Goal: Feedback & Contribution: Leave review/rating

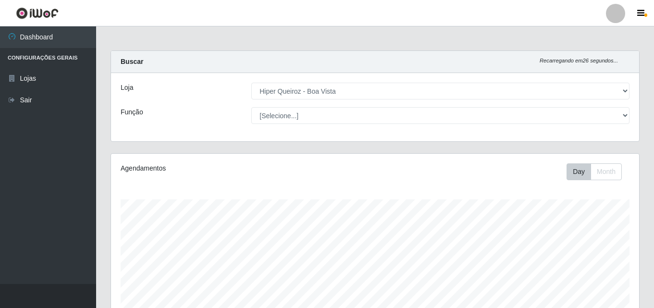
select select "514"
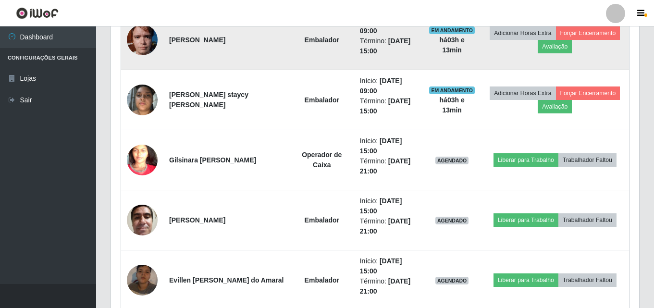
scroll to position [639, 0]
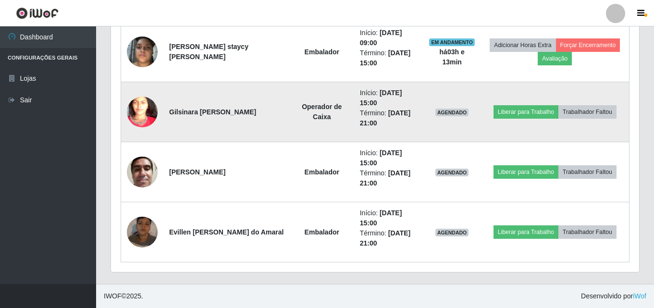
click at [138, 113] on img at bounding box center [142, 112] width 31 height 67
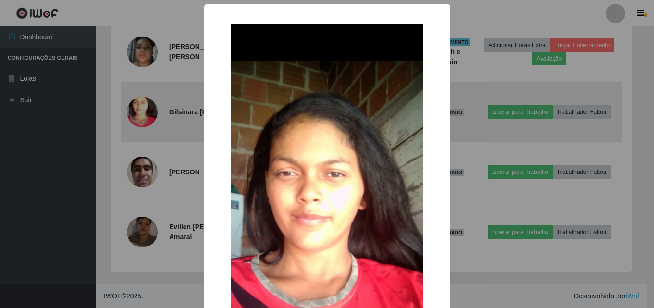
scroll to position [199, 523]
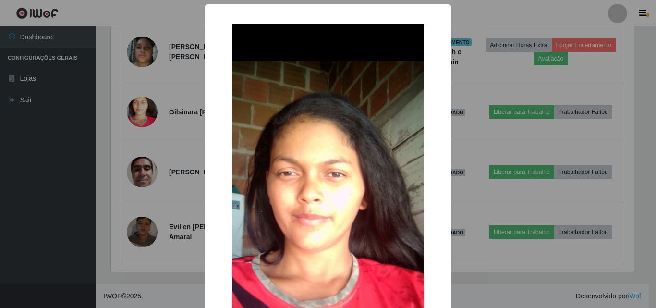
click at [48, 154] on div "× OK Cancel" at bounding box center [328, 154] width 656 height 308
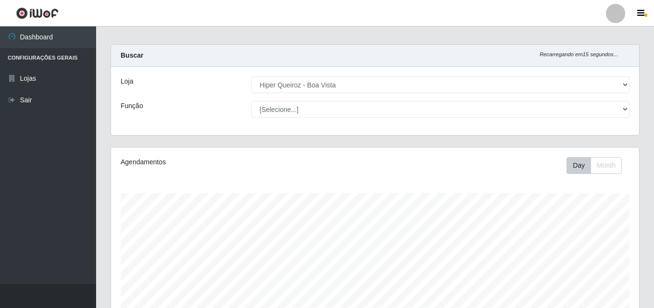
scroll to position [0, 0]
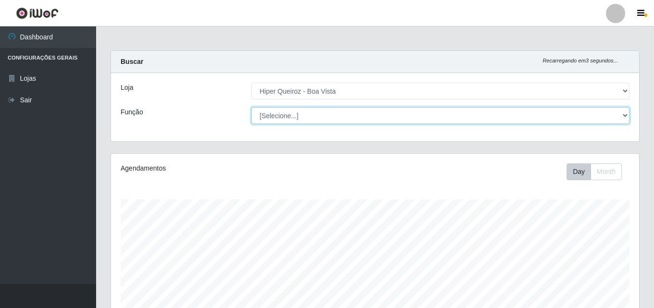
click at [623, 121] on select "[Selecione...] Embalador Embalador + Embalador ++ Operador de Caixa Operador de…" at bounding box center [440, 115] width 378 height 17
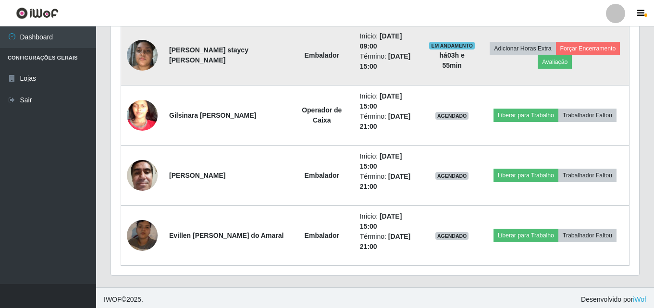
scroll to position [639, 0]
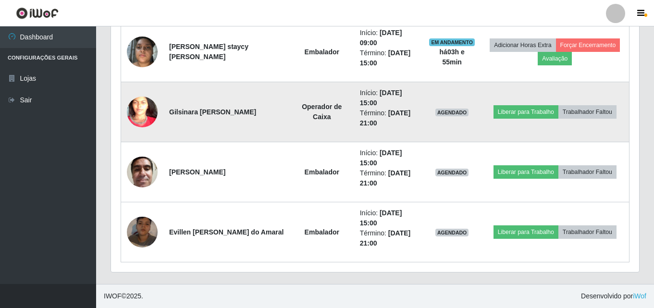
click at [135, 113] on img at bounding box center [142, 112] width 31 height 67
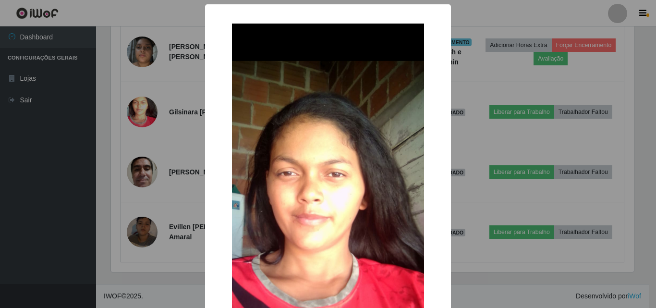
click at [104, 20] on div "× OK Cancel" at bounding box center [328, 154] width 656 height 308
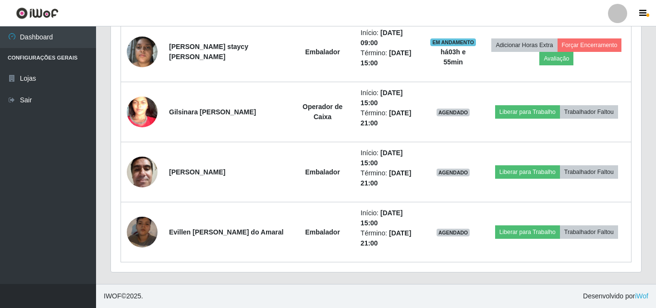
scroll to position [199, 528]
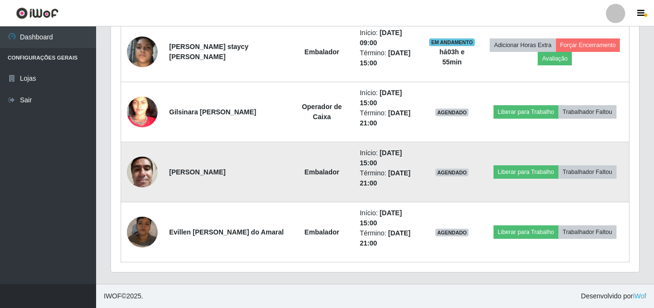
click at [144, 172] on img at bounding box center [142, 171] width 31 height 41
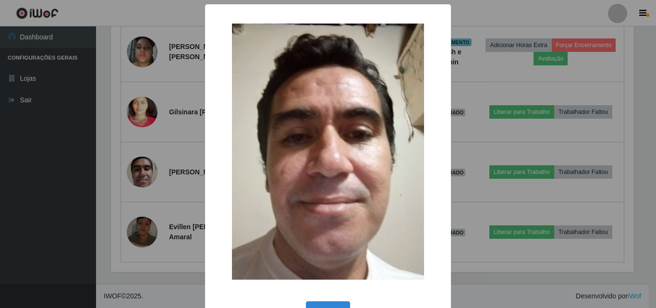
click at [105, 7] on div "× OK Cancel" at bounding box center [328, 154] width 656 height 308
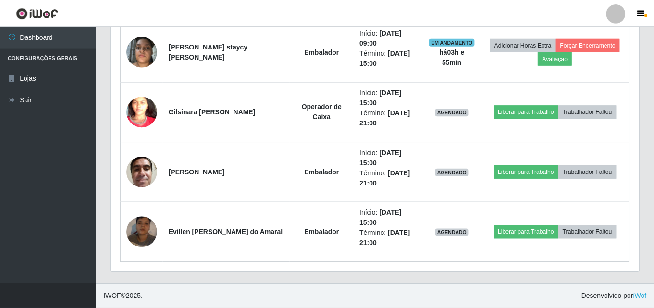
scroll to position [199, 528]
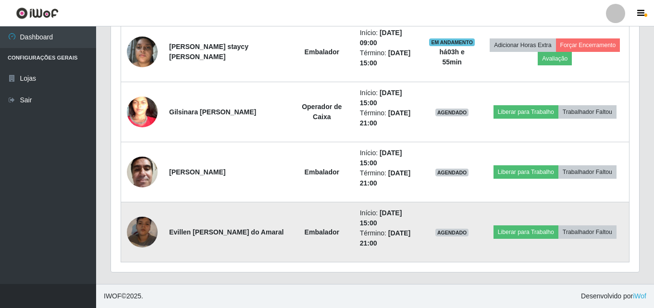
click at [139, 241] on img at bounding box center [142, 232] width 31 height 55
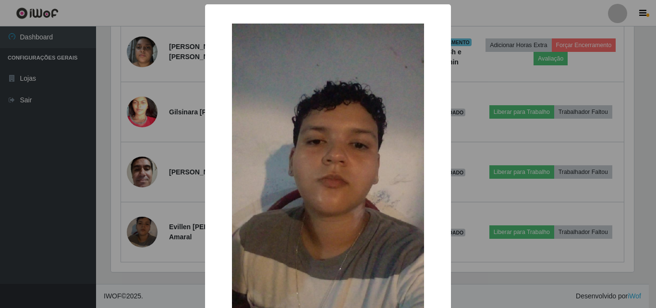
click at [89, 11] on div "× OK Cancel" at bounding box center [328, 154] width 656 height 308
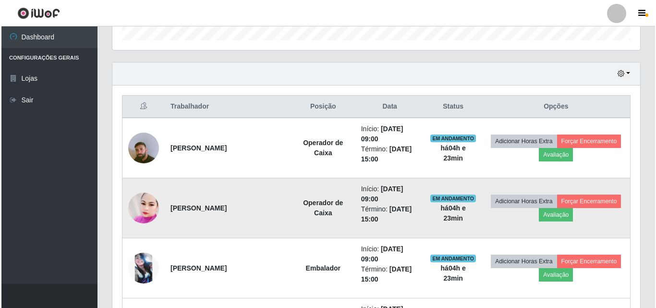
scroll to position [336, 0]
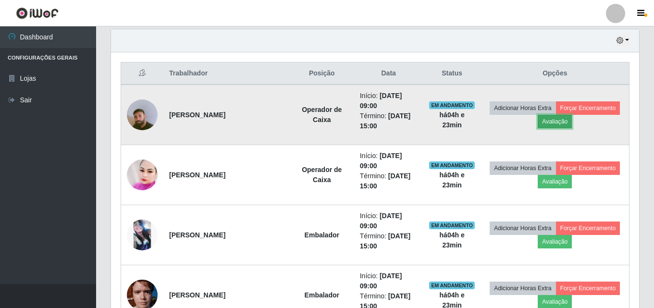
click at [548, 125] on button "Avaliação" at bounding box center [555, 121] width 34 height 13
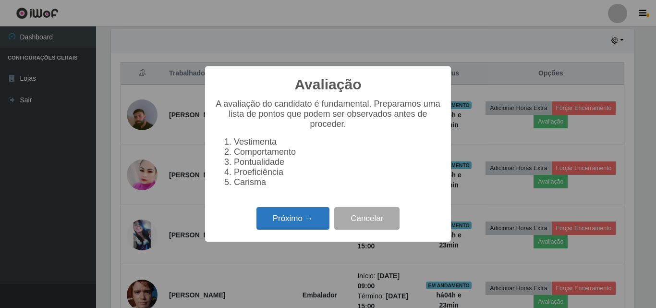
click at [287, 221] on button "Próximo →" at bounding box center [293, 218] width 73 height 23
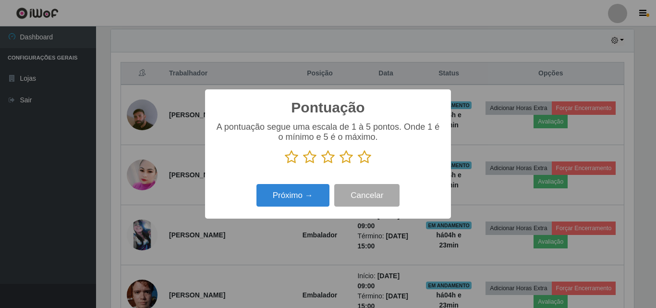
scroll to position [480223, 479900]
click at [366, 156] on icon at bounding box center [364, 157] width 13 height 14
click at [358, 164] on input "radio" at bounding box center [358, 164] width 0 height 0
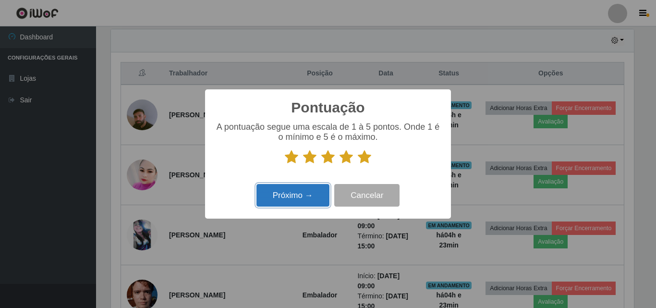
click at [305, 194] on button "Próximo →" at bounding box center [293, 195] width 73 height 23
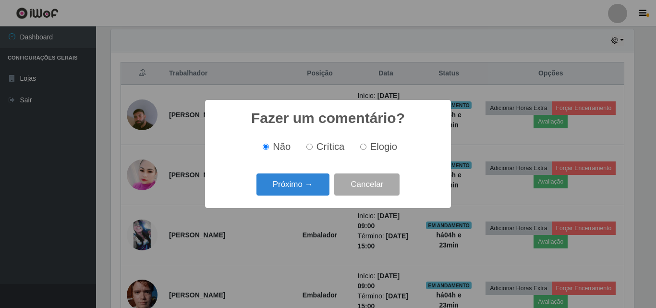
click at [363, 150] on input "Elogio" at bounding box center [363, 147] width 6 height 6
radio input "true"
click at [307, 184] on button "Próximo →" at bounding box center [293, 184] width 73 height 23
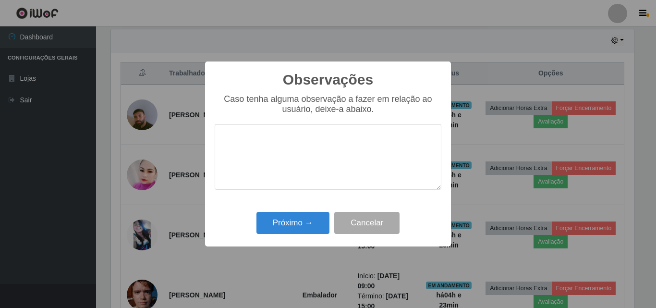
click at [272, 143] on textarea at bounding box center [328, 157] width 227 height 66
click at [265, 142] on textarea "OTIMO ARENDIMENTO , AGILIDADE" at bounding box center [328, 157] width 227 height 66
click at [383, 142] on textarea "OTIMO ATENDIMENTO , AGILIDADE" at bounding box center [328, 157] width 227 height 66
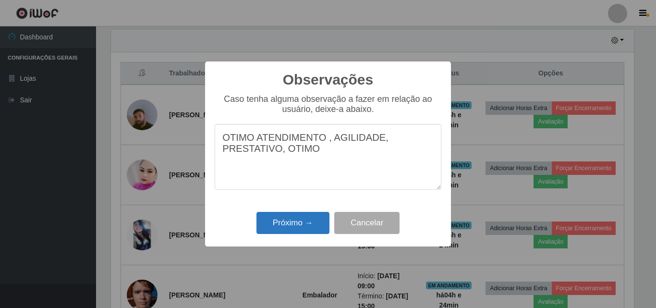
type textarea "OTIMO ATENDIMENTO , AGILIDADE, PRESTATIVO, OTIMO"
click at [265, 221] on button "Próximo →" at bounding box center [293, 223] width 73 height 23
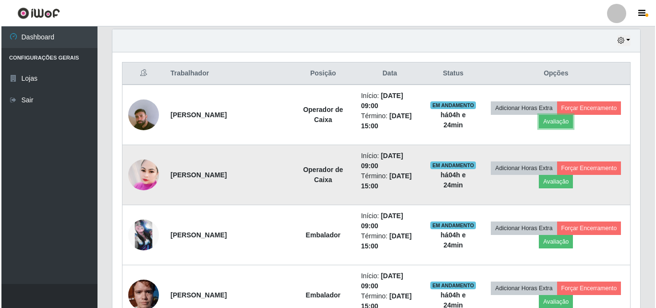
scroll to position [384, 0]
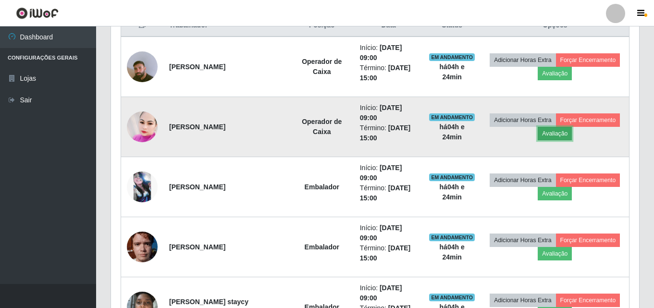
click at [566, 135] on button "Avaliação" at bounding box center [555, 133] width 34 height 13
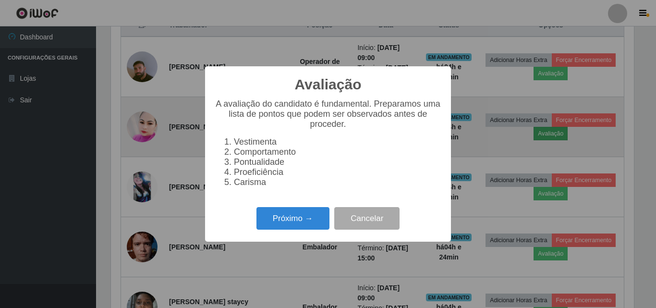
scroll to position [199, 523]
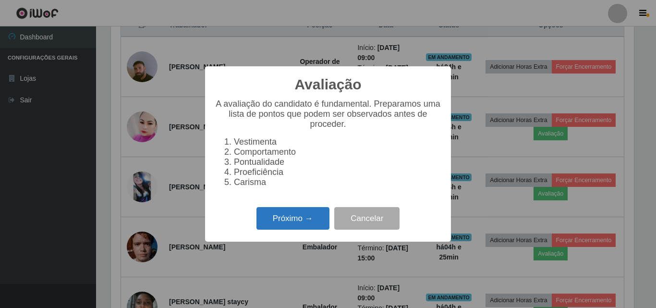
click at [291, 221] on button "Próximo →" at bounding box center [293, 218] width 73 height 23
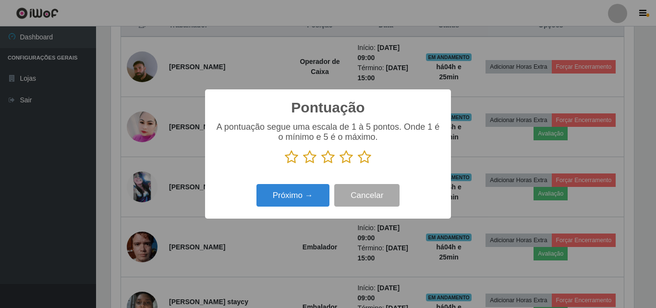
click at [362, 163] on icon at bounding box center [364, 157] width 13 height 14
click at [358, 164] on input "radio" at bounding box center [358, 164] width 0 height 0
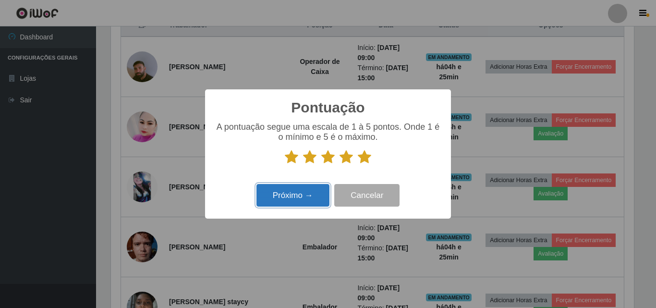
click at [310, 193] on button "Próximo →" at bounding box center [293, 195] width 73 height 23
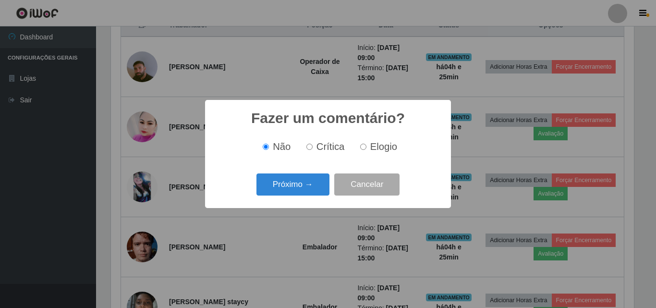
click at [362, 149] on input "Elogio" at bounding box center [363, 147] width 6 height 6
radio input "true"
click at [295, 181] on button "Próximo →" at bounding box center [293, 184] width 73 height 23
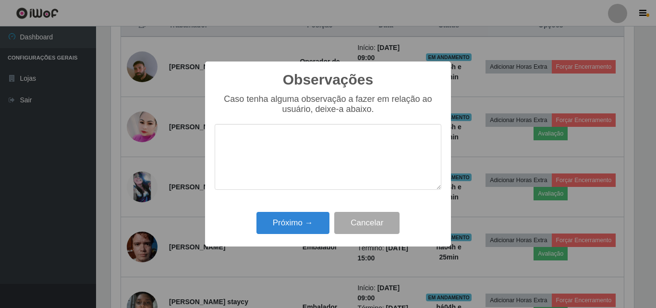
click at [298, 136] on textarea at bounding box center [328, 157] width 227 height 66
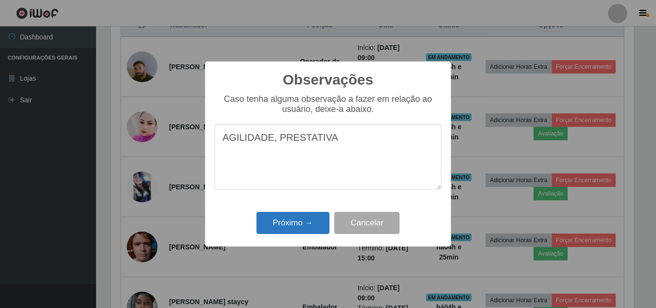
type textarea "AGILIDADE, PRESTATIVA"
click at [297, 221] on button "Próximo →" at bounding box center [293, 223] width 73 height 23
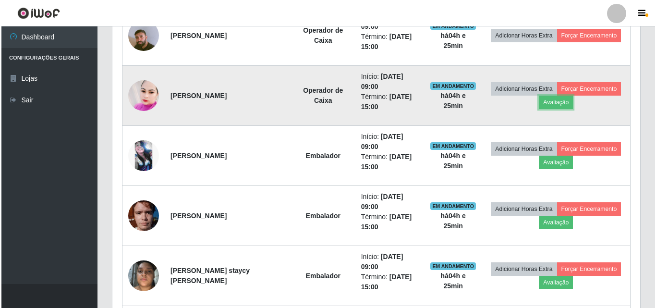
scroll to position [432, 0]
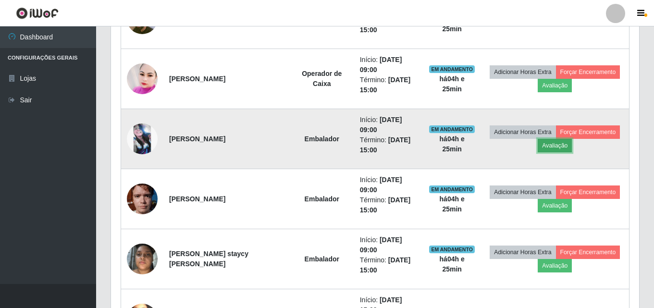
click at [549, 146] on button "Avaliação" at bounding box center [555, 145] width 34 height 13
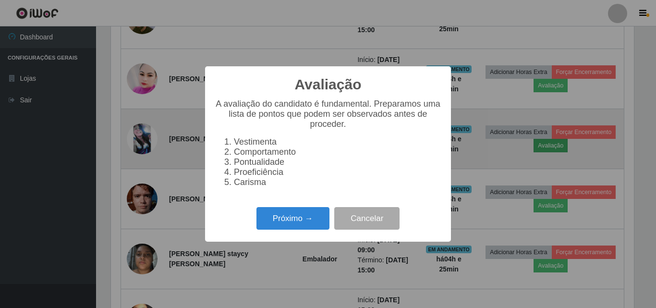
scroll to position [199, 523]
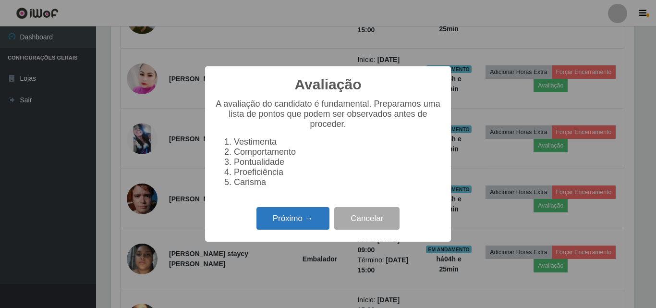
click at [316, 226] on button "Próximo →" at bounding box center [293, 218] width 73 height 23
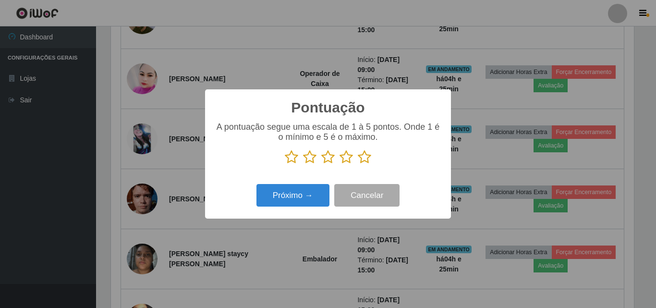
scroll to position [480223, 479900]
click at [371, 155] on icon at bounding box center [364, 157] width 13 height 14
click at [358, 164] on input "radio" at bounding box center [358, 164] width 0 height 0
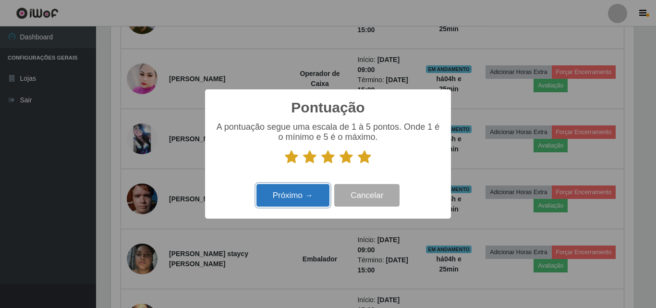
click at [308, 192] on button "Próximo →" at bounding box center [293, 195] width 73 height 23
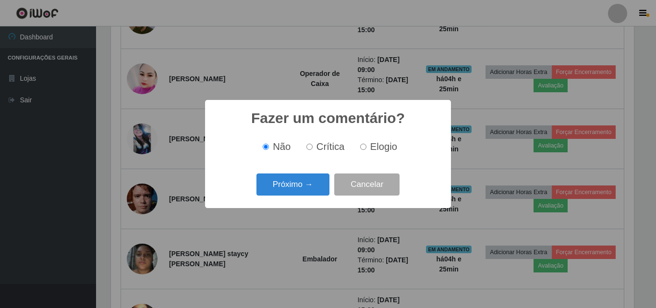
click at [362, 152] on label "Elogio" at bounding box center [376, 146] width 41 height 11
click at [362, 150] on input "Elogio" at bounding box center [363, 147] width 6 height 6
radio input "true"
click at [287, 183] on button "Próximo →" at bounding box center [293, 184] width 73 height 23
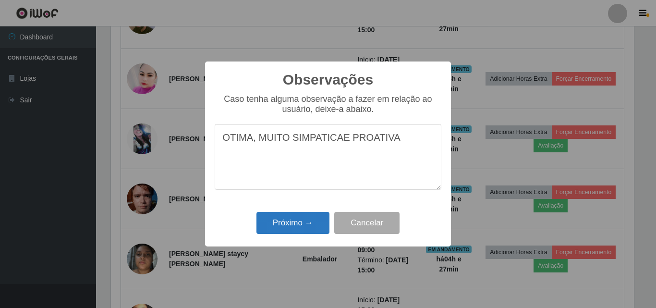
type textarea "OTIMA, MUITO SIMPATICAE PROATIVA"
click at [302, 228] on button "Próximo →" at bounding box center [293, 223] width 73 height 23
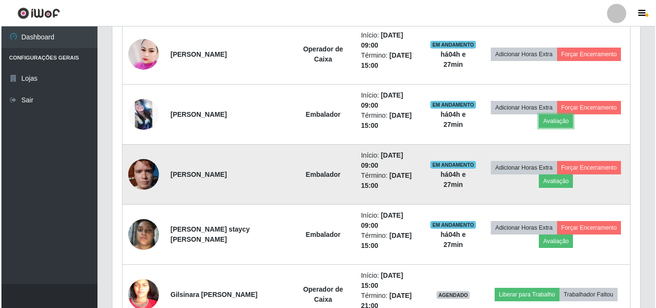
scroll to position [480, 0]
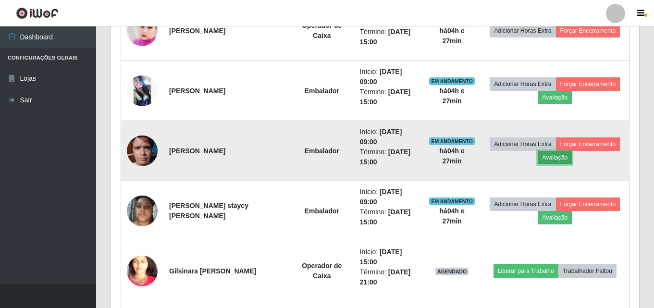
click at [563, 157] on button "Avaliação" at bounding box center [555, 157] width 34 height 13
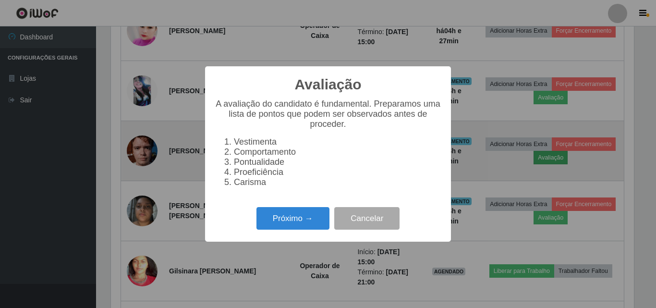
scroll to position [199, 523]
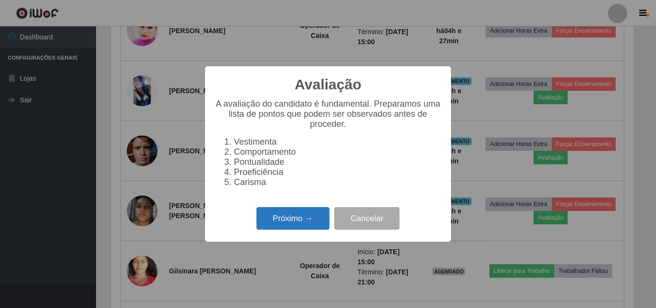
click at [289, 230] on button "Próximo →" at bounding box center [293, 218] width 73 height 23
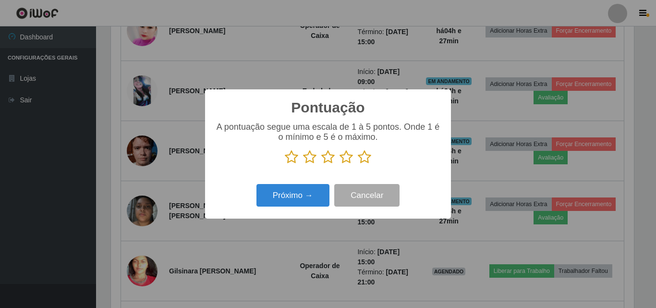
click at [366, 161] on icon at bounding box center [364, 157] width 13 height 14
click at [358, 164] on input "radio" at bounding box center [358, 164] width 0 height 0
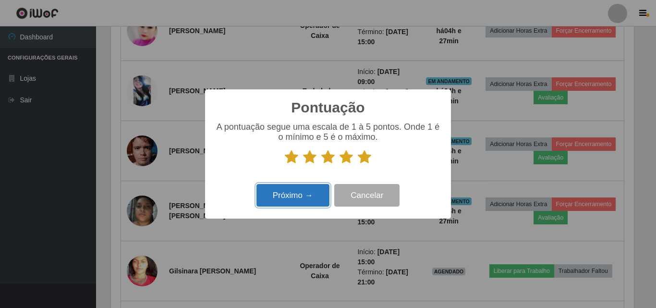
click at [292, 198] on button "Próximo →" at bounding box center [293, 195] width 73 height 23
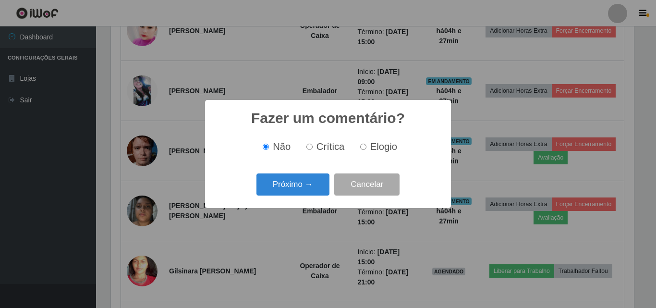
click at [363, 148] on input "Elogio" at bounding box center [363, 147] width 6 height 6
radio input "true"
click at [294, 186] on button "Próximo →" at bounding box center [293, 184] width 73 height 23
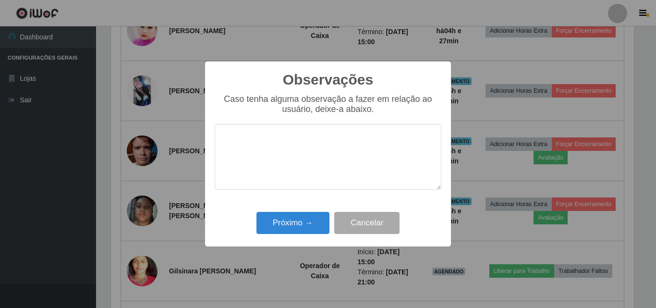
click at [267, 152] on textarea at bounding box center [328, 157] width 227 height 66
click at [311, 142] on textarea "DESENVOLVE COM ABILIDADE" at bounding box center [328, 157] width 227 height 66
click at [390, 141] on textarea "DESENVOLVE COM ABILIDADE" at bounding box center [328, 157] width 227 height 66
click at [304, 141] on textarea "DESENVOLVE COMAGILIDADE" at bounding box center [328, 157] width 227 height 66
click at [360, 138] on textarea "DESENVOLVE COM AGILIDADE" at bounding box center [328, 157] width 227 height 66
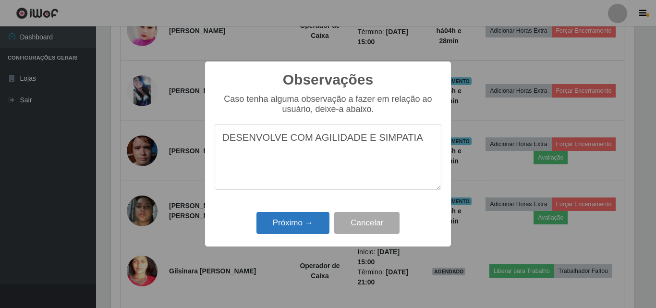
type textarea "DESENVOLVE COM AGILIDADE E SIMPATIA"
click at [297, 225] on button "Próximo →" at bounding box center [293, 223] width 73 height 23
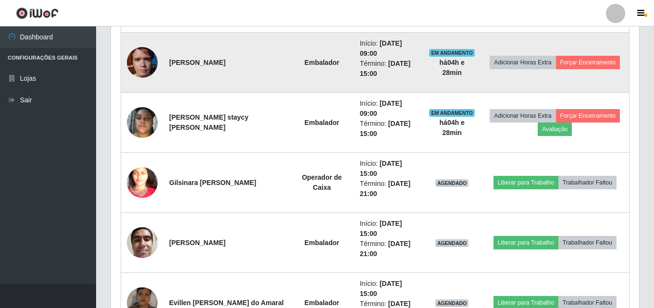
scroll to position [577, 0]
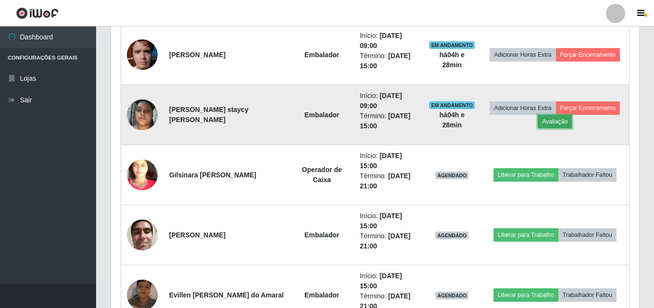
click at [561, 123] on button "Avaliação" at bounding box center [555, 121] width 34 height 13
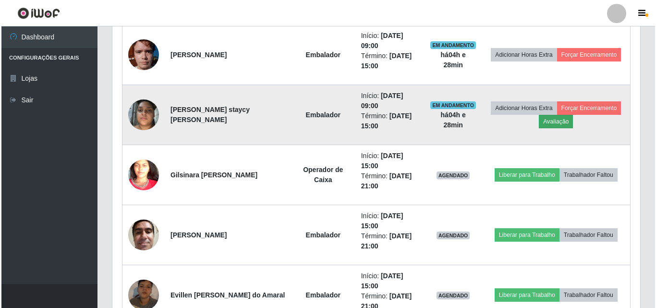
scroll to position [199, 523]
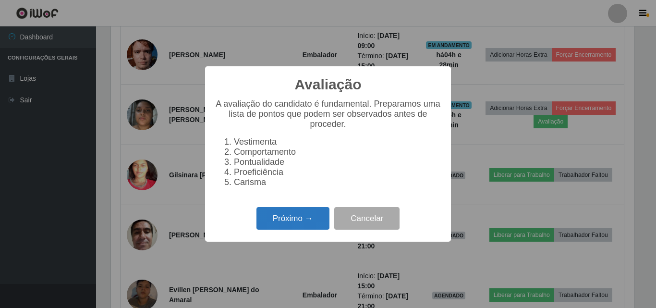
click at [294, 226] on button "Próximo →" at bounding box center [293, 218] width 73 height 23
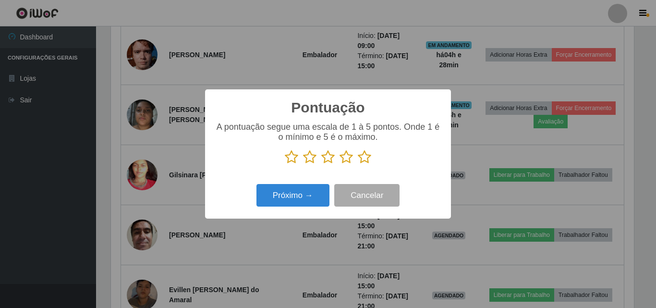
click at [367, 162] on icon at bounding box center [364, 157] width 13 height 14
click at [358, 164] on input "radio" at bounding box center [358, 164] width 0 height 0
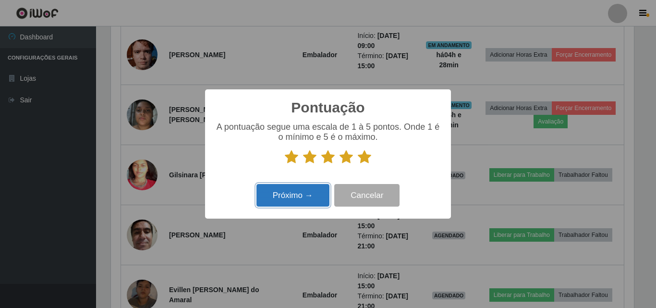
click at [309, 193] on button "Próximo →" at bounding box center [293, 195] width 73 height 23
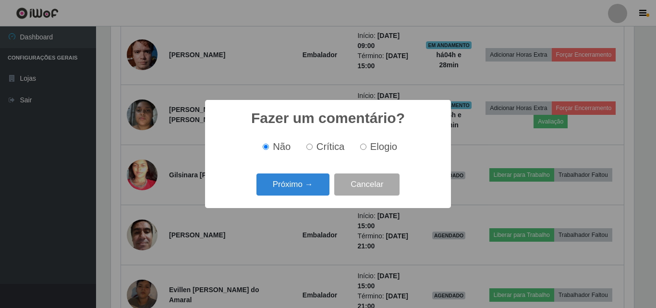
click at [369, 148] on label "Elogio" at bounding box center [376, 146] width 41 height 11
click at [367, 148] on input "Elogio" at bounding box center [363, 147] width 6 height 6
radio input "true"
click at [302, 179] on button "Próximo →" at bounding box center [293, 184] width 73 height 23
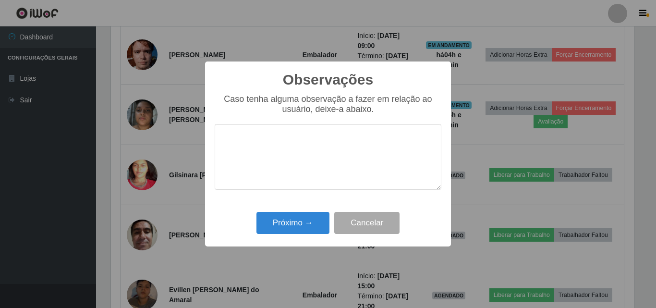
click at [303, 174] on textarea at bounding box center [328, 157] width 227 height 66
type textarea "O"
click at [267, 142] on textarea "AGILIDADEE SIMPATIA" at bounding box center [328, 157] width 227 height 66
click at [270, 142] on textarea "AGILIDADEE SIMPATIA" at bounding box center [328, 157] width 227 height 66
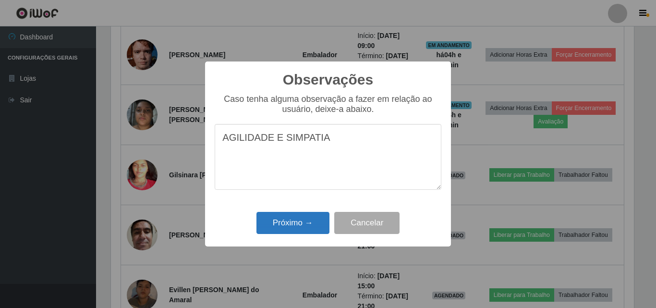
type textarea "AGILIDADE E SIMPATIA"
click at [290, 218] on button "Próximo →" at bounding box center [293, 223] width 73 height 23
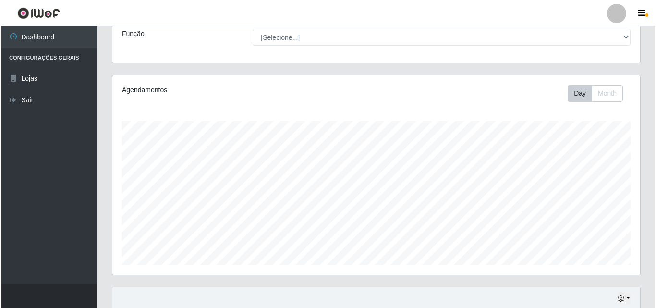
scroll to position [0, 0]
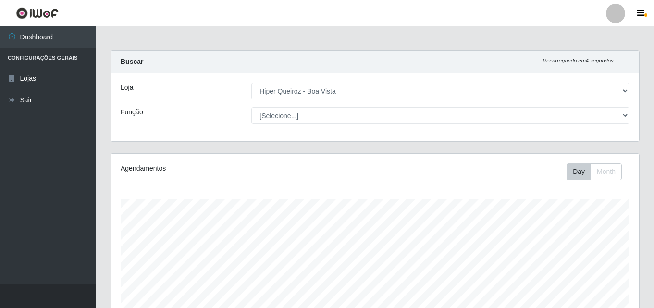
click at [619, 14] on div at bounding box center [615, 13] width 19 height 19
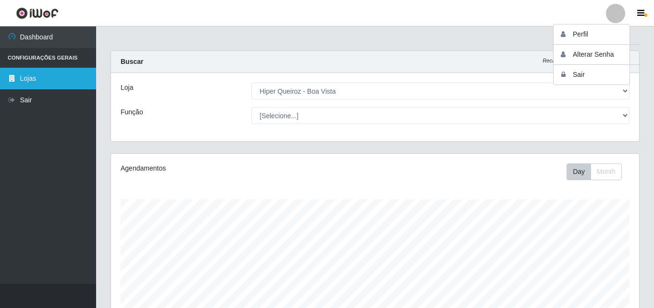
click at [40, 82] on link "Lojas" at bounding box center [48, 79] width 96 height 22
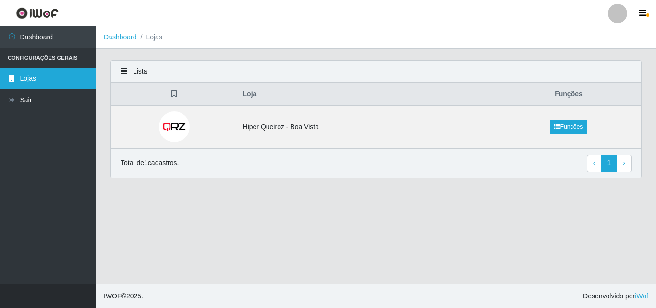
click at [52, 79] on link "Lojas" at bounding box center [48, 79] width 96 height 22
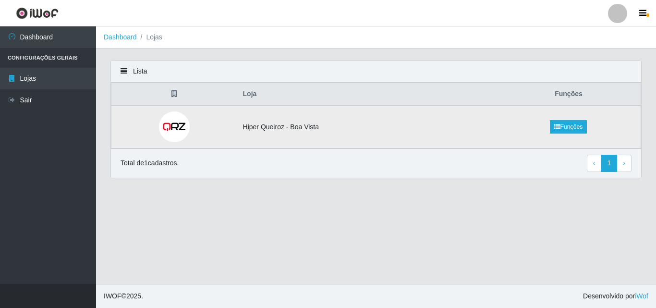
click at [164, 124] on img at bounding box center [174, 126] width 31 height 31
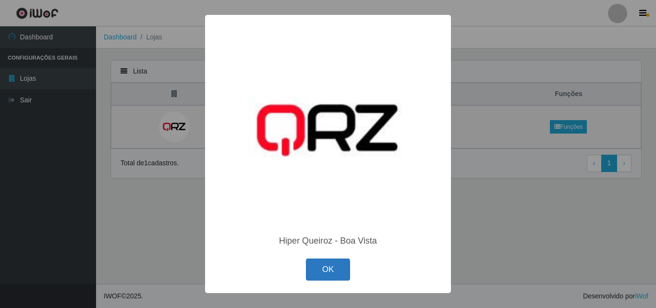
click at [319, 268] on button "OK" at bounding box center [328, 269] width 45 height 23
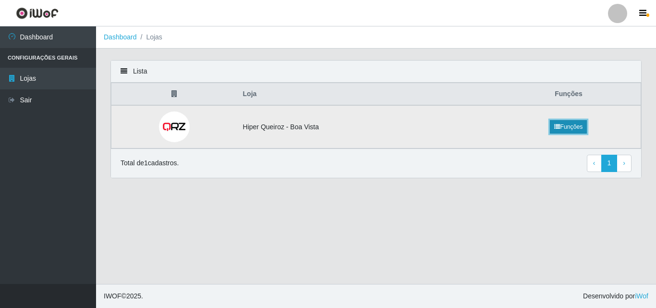
click at [576, 131] on link "Funções" at bounding box center [568, 126] width 37 height 13
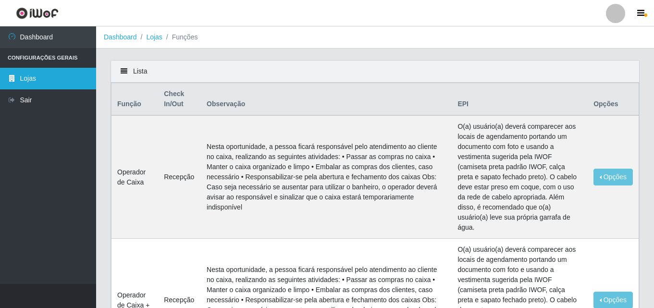
click at [49, 83] on link "Lojas" at bounding box center [48, 79] width 96 height 22
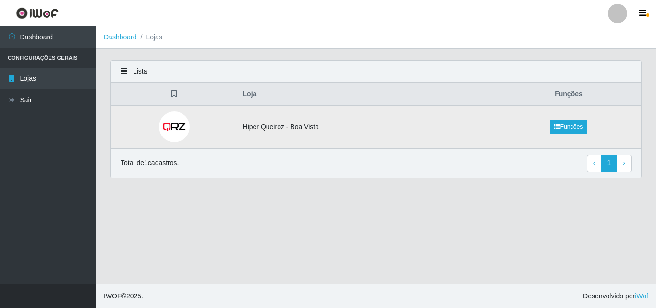
click at [175, 128] on img at bounding box center [174, 126] width 31 height 31
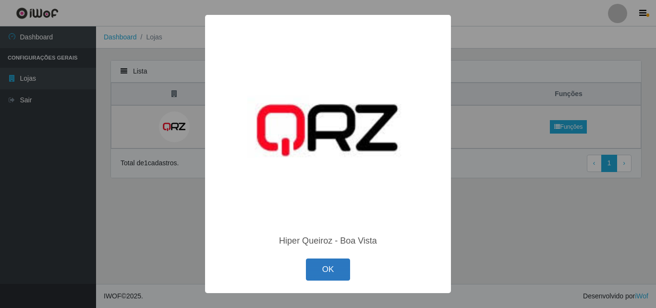
click at [349, 271] on button "OK" at bounding box center [328, 269] width 45 height 23
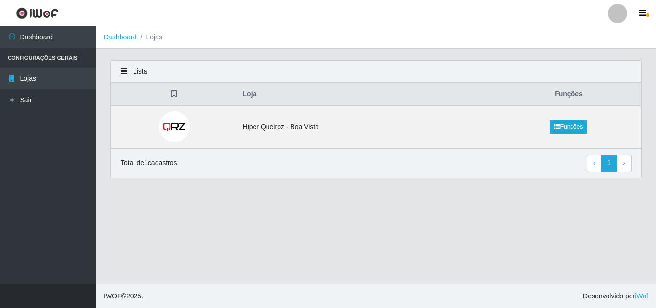
click at [120, 69] on div "Lista" at bounding box center [376, 72] width 530 height 22
click at [126, 70] on icon at bounding box center [124, 71] width 7 height 7
click at [558, 125] on icon at bounding box center [557, 127] width 6 height 6
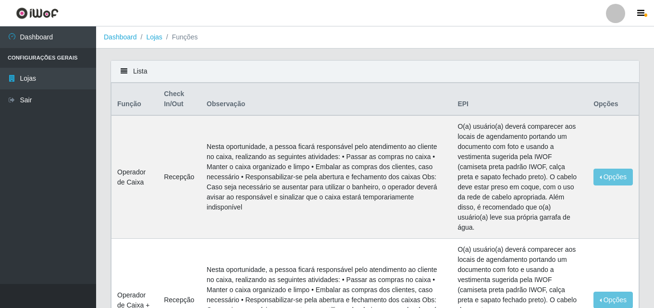
click at [610, 103] on th "Opções" at bounding box center [613, 99] width 51 height 33
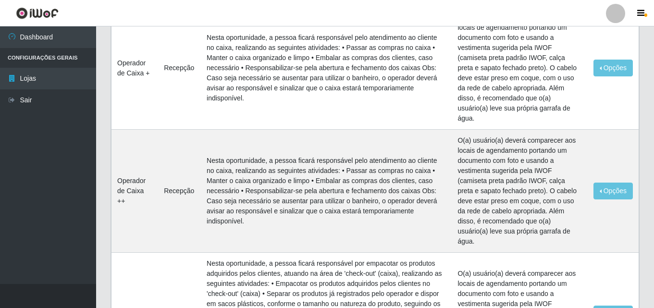
scroll to position [100, 0]
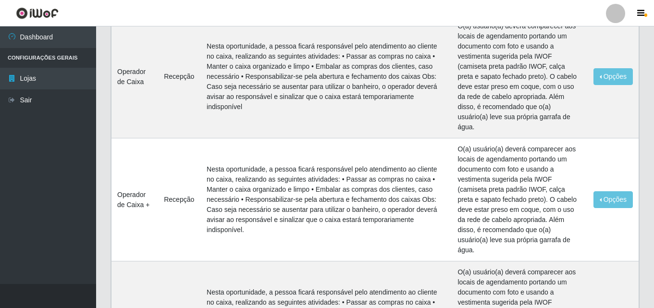
click at [43, 60] on li "Configurações Gerais" at bounding box center [48, 58] width 96 height 20
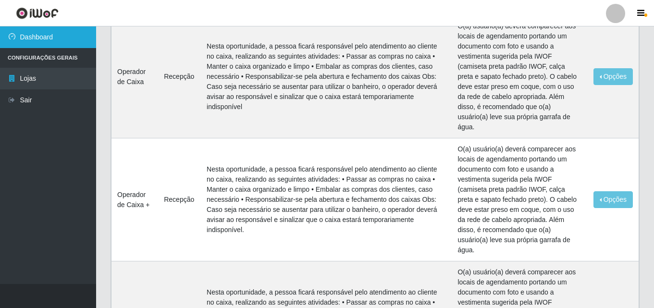
click at [21, 37] on link "Dashboard" at bounding box center [48, 37] width 96 height 22
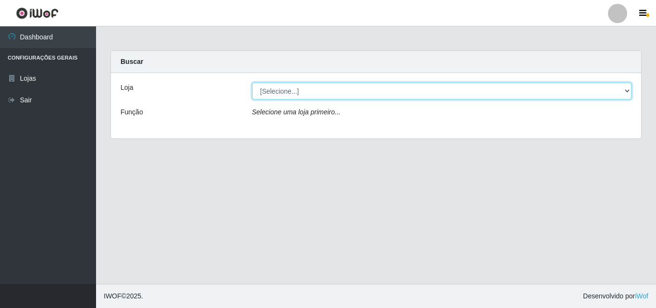
click at [629, 91] on select "[Selecione...] Hiper Queiroz - [GEOGRAPHIC_DATA]" at bounding box center [442, 91] width 380 height 17
select select "514"
click at [252, 83] on select "[Selecione...] Hiper Queiroz - [GEOGRAPHIC_DATA]" at bounding box center [442, 91] width 380 height 17
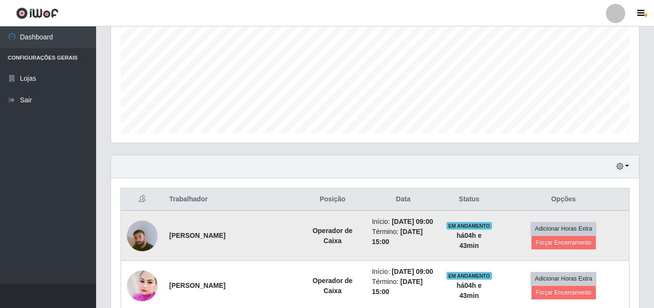
scroll to position [78, 0]
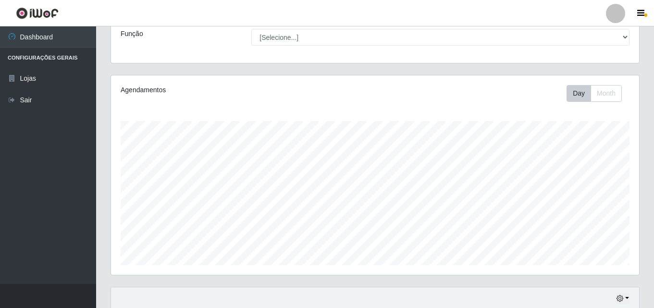
click at [623, 15] on div at bounding box center [615, 13] width 19 height 19
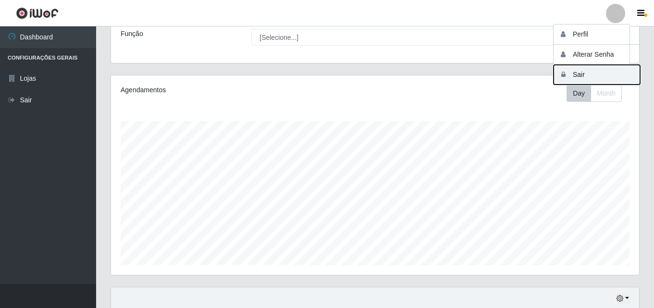
click at [579, 75] on button "Sair" at bounding box center [596, 75] width 86 height 20
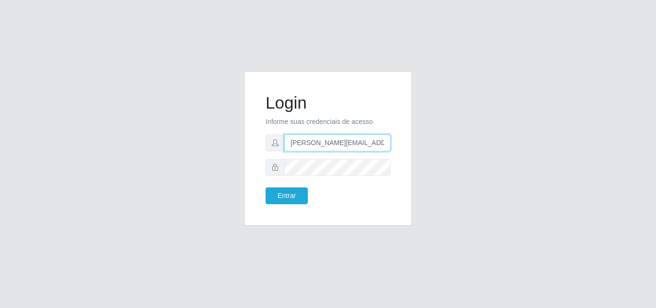
click at [387, 143] on input "[PERSON_NAME][EMAIL_ADDRESS][DOMAIN_NAME]" at bounding box center [337, 143] width 106 height 17
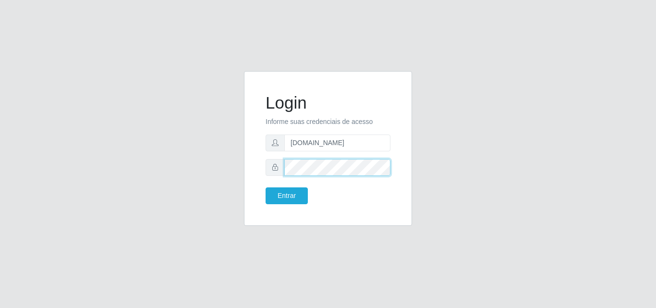
click at [322, 157] on form "Login Informe suas credenciais de acesso [DOMAIN_NAME] Entrar" at bounding box center [328, 148] width 125 height 111
click at [324, 146] on input "[DOMAIN_NAME]" at bounding box center [337, 143] width 106 height 17
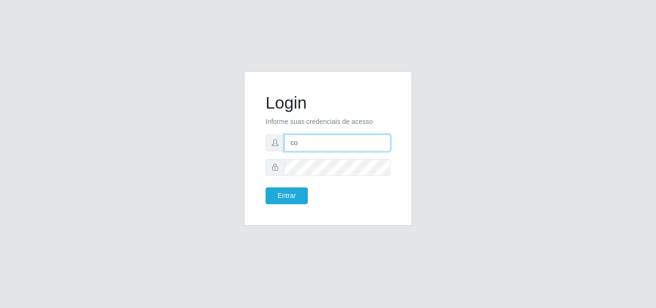
type input "c"
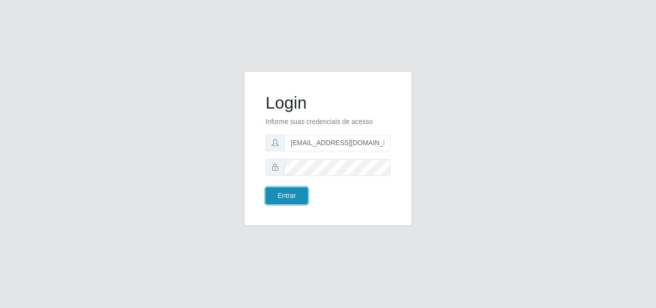
click at [302, 198] on button "Entrar" at bounding box center [287, 195] width 42 height 17
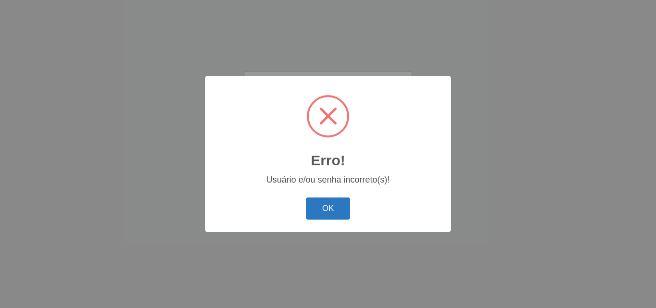
click at [319, 206] on button "OK" at bounding box center [328, 208] width 45 height 23
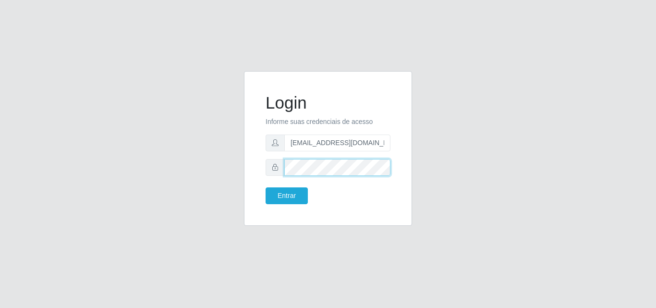
click at [266, 187] on button "Entrar" at bounding box center [287, 195] width 42 height 17
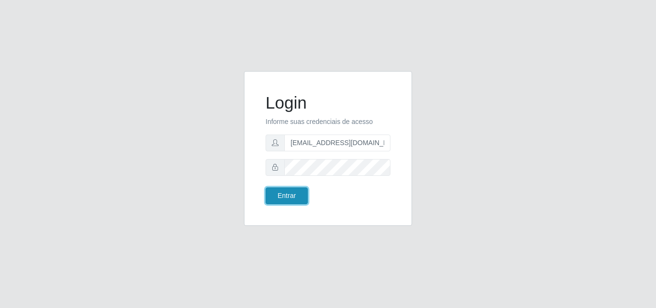
click at [297, 196] on button "Entrar" at bounding box center [287, 195] width 42 height 17
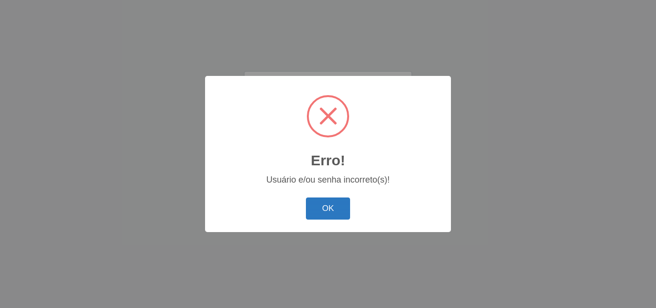
click at [333, 209] on button "OK" at bounding box center [328, 208] width 45 height 23
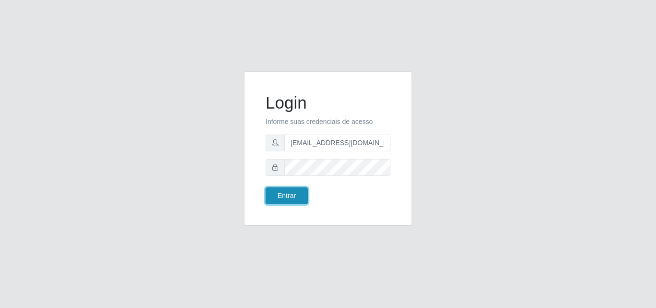
click at [287, 194] on button "Entrar" at bounding box center [287, 195] width 42 height 17
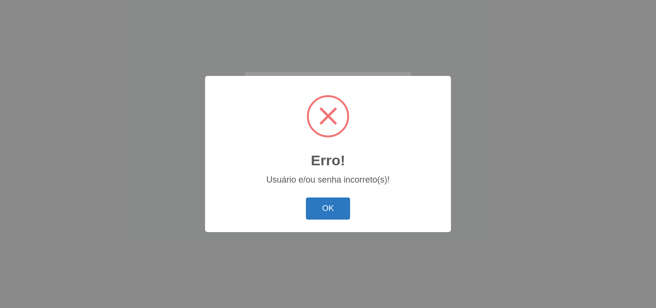
click at [329, 213] on button "OK" at bounding box center [328, 208] width 45 height 23
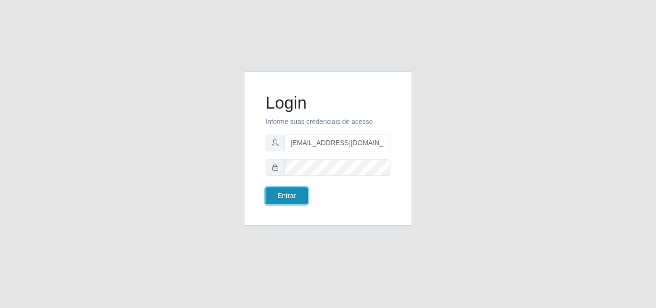
click at [288, 195] on button "Entrar" at bounding box center [287, 195] width 42 height 17
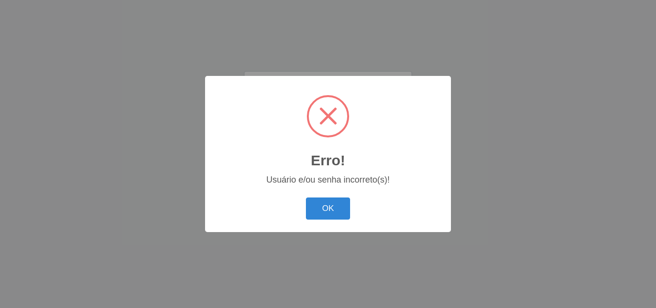
drag, startPoint x: 330, startPoint y: 211, endPoint x: 331, endPoint y: 206, distance: 5.0
click at [331, 209] on button "OK" at bounding box center [328, 208] width 45 height 23
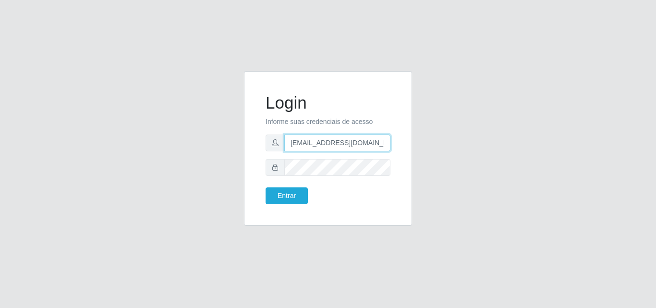
scroll to position [0, 3]
drag, startPoint x: 363, startPoint y: 147, endPoint x: 416, endPoint y: 147, distance: 52.9
click at [416, 147] on div "Login Informe suas credenciais de acesso [EMAIL_ADDRESS][DOMAIN_NAME] Entrar" at bounding box center [328, 154] width 183 height 166
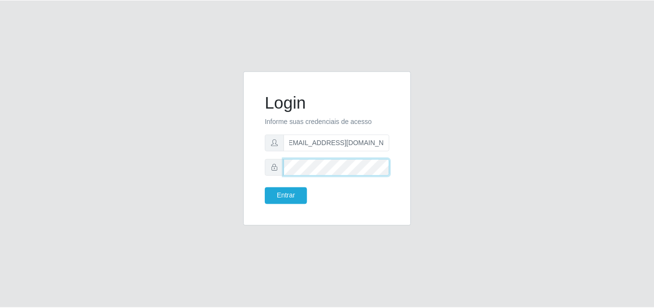
scroll to position [0, 0]
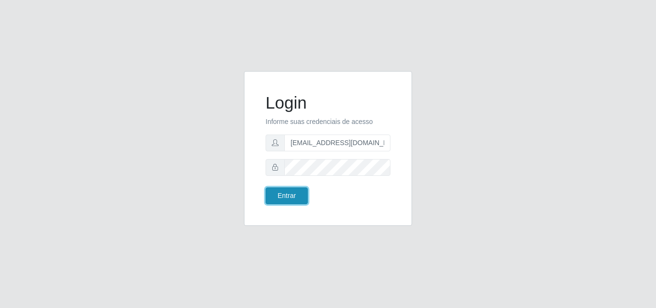
click at [295, 193] on button "Entrar" at bounding box center [287, 195] width 42 height 17
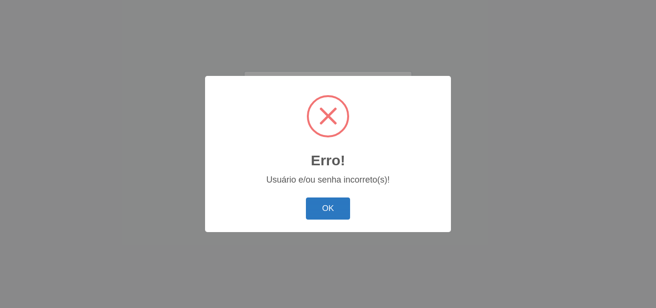
click at [318, 214] on button "OK" at bounding box center [328, 208] width 45 height 23
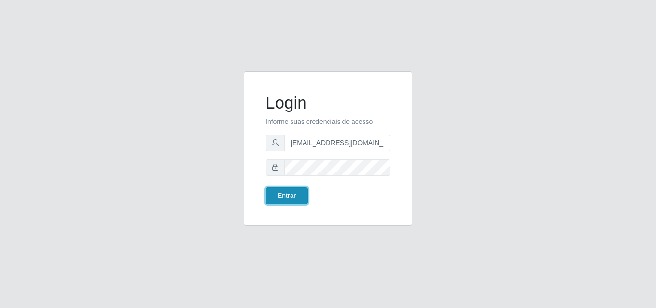
click at [295, 199] on button "Entrar" at bounding box center [287, 195] width 42 height 17
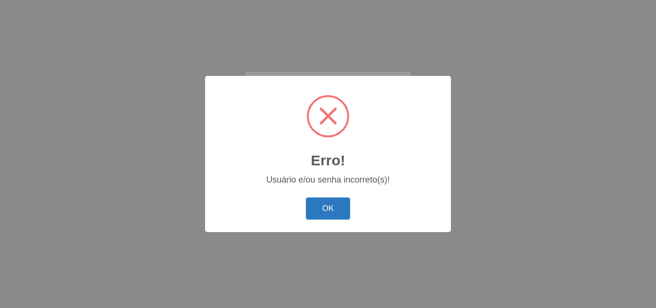
click at [337, 200] on button "OK" at bounding box center [328, 208] width 45 height 23
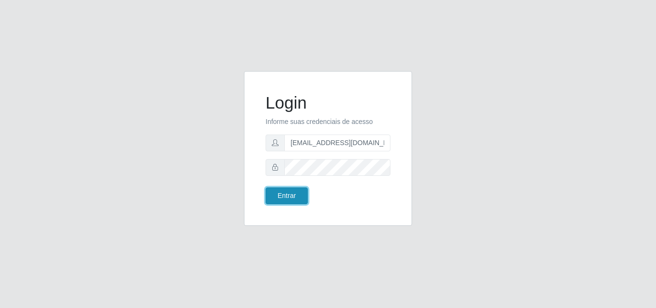
click at [284, 193] on button "Entrar" at bounding box center [287, 195] width 42 height 17
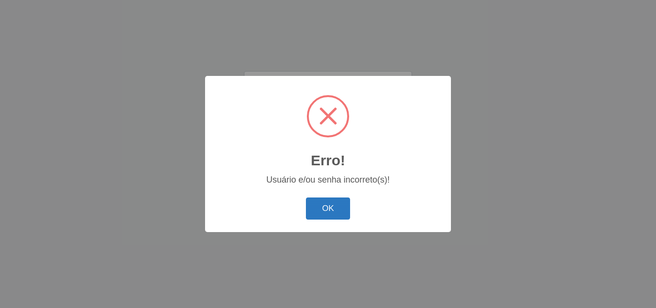
click at [314, 207] on button "OK" at bounding box center [328, 208] width 45 height 23
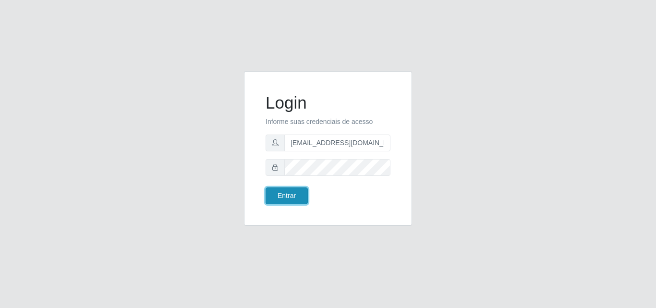
click at [296, 193] on button "Entrar" at bounding box center [287, 195] width 42 height 17
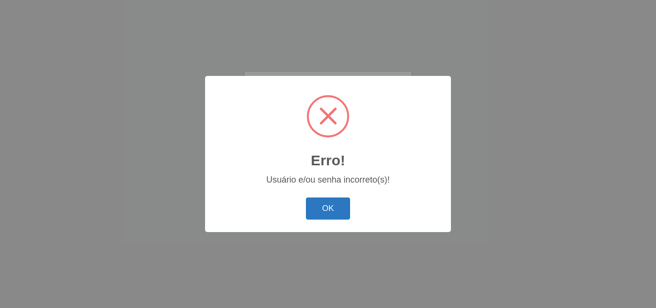
click at [334, 215] on button "OK" at bounding box center [328, 208] width 45 height 23
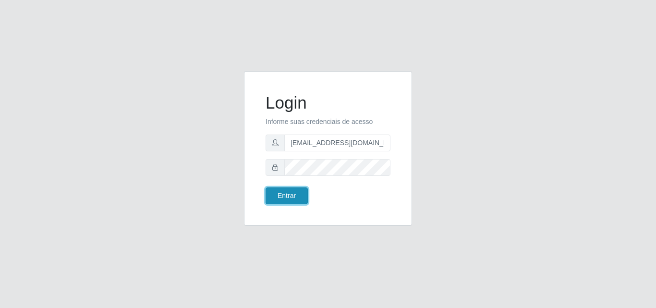
click at [278, 194] on button "Entrar" at bounding box center [287, 195] width 42 height 17
click at [309, 194] on div "Entrar" at bounding box center [293, 195] width 70 height 17
click at [294, 197] on button "Entrar" at bounding box center [287, 195] width 42 height 17
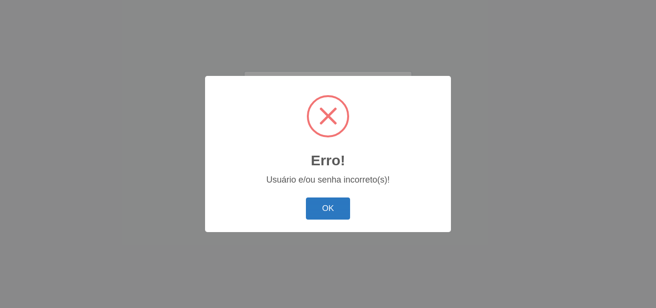
click at [341, 202] on button "OK" at bounding box center [328, 208] width 45 height 23
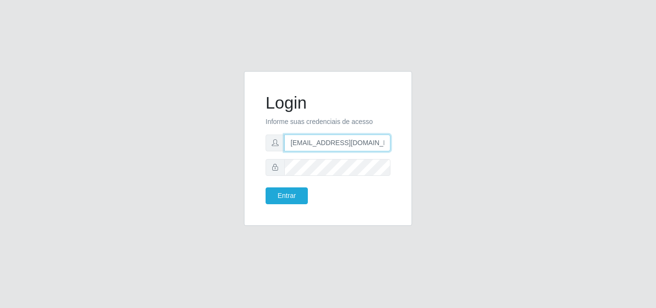
type input "[PERSON_NAME][EMAIL_ADDRESS][DOMAIN_NAME]"
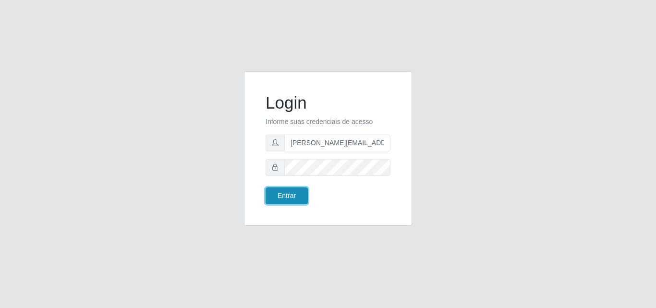
click at [295, 196] on button "Entrar" at bounding box center [287, 195] width 42 height 17
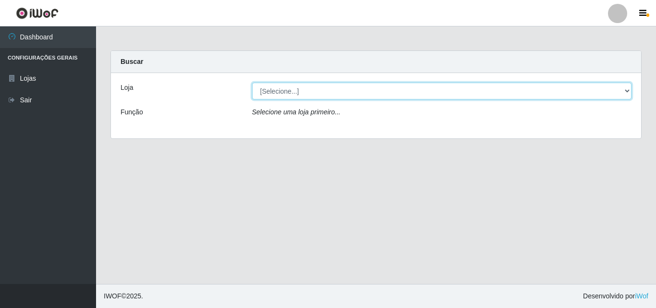
click at [596, 94] on select "[Selecione...] Hiper Queiroz - [GEOGRAPHIC_DATA]" at bounding box center [442, 91] width 380 height 17
select select "514"
click at [252, 83] on select "[Selecione...] Hiper Queiroz - [GEOGRAPHIC_DATA]" at bounding box center [442, 91] width 380 height 17
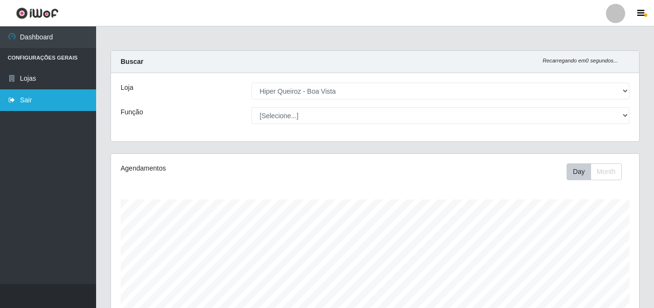
click at [23, 97] on link "Sair" at bounding box center [48, 100] width 96 height 22
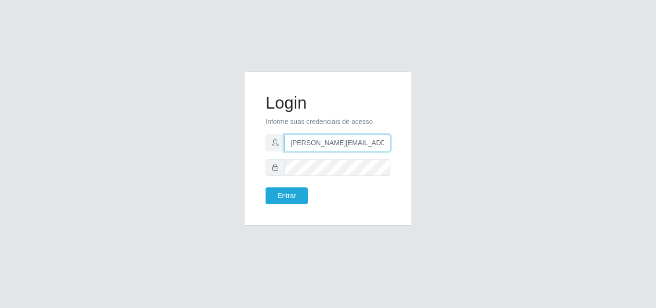
click at [390, 142] on input "[PERSON_NAME][EMAIL_ADDRESS][DOMAIN_NAME]" at bounding box center [337, 143] width 106 height 17
click at [318, 145] on input "[DOMAIN_NAME]" at bounding box center [337, 143] width 106 height 17
type input "o"
type input "[EMAIL_ADDRESS][DOMAIN_NAME]"
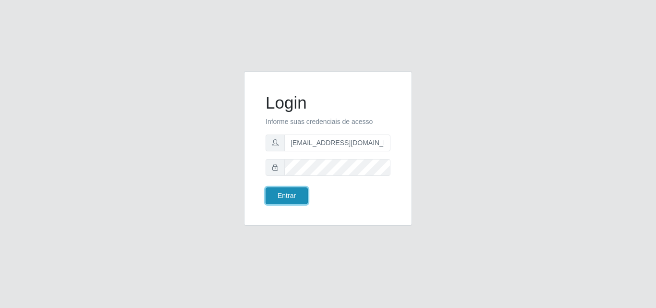
click at [289, 199] on button "Entrar" at bounding box center [287, 195] width 42 height 17
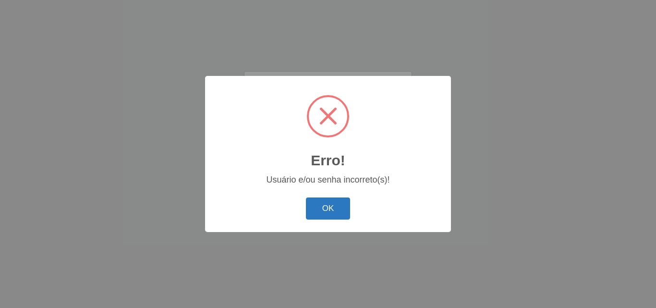
click at [315, 208] on button "OK" at bounding box center [328, 208] width 45 height 23
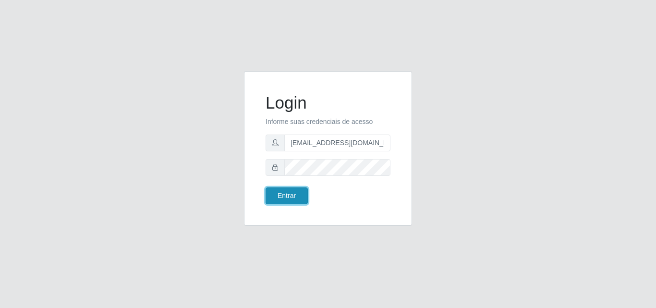
click at [301, 191] on button "Entrar" at bounding box center [287, 195] width 42 height 17
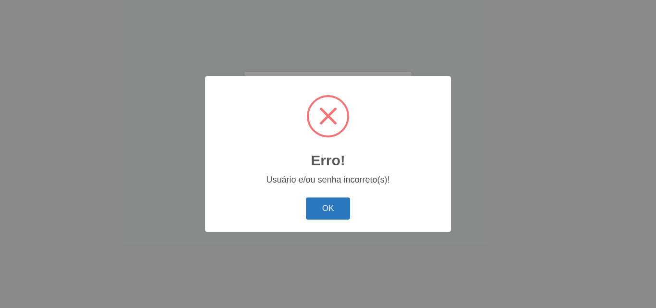
click at [337, 216] on button "OK" at bounding box center [328, 208] width 45 height 23
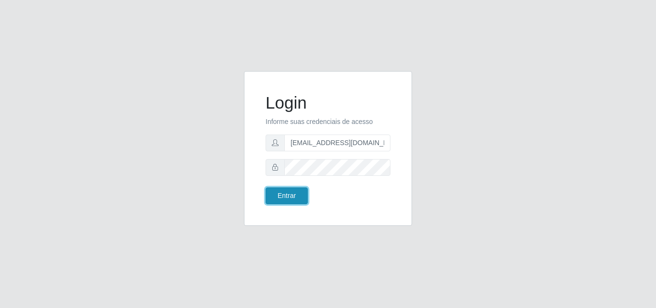
click at [296, 190] on button "Entrar" at bounding box center [287, 195] width 42 height 17
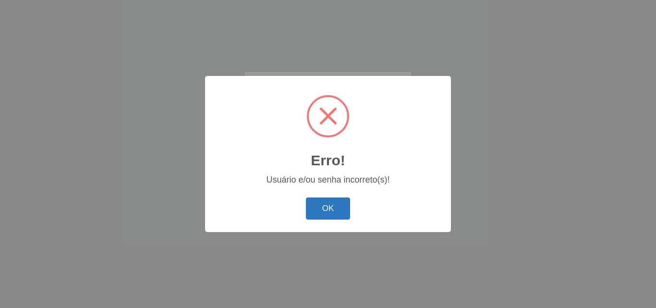
click at [327, 211] on button "OK" at bounding box center [328, 208] width 45 height 23
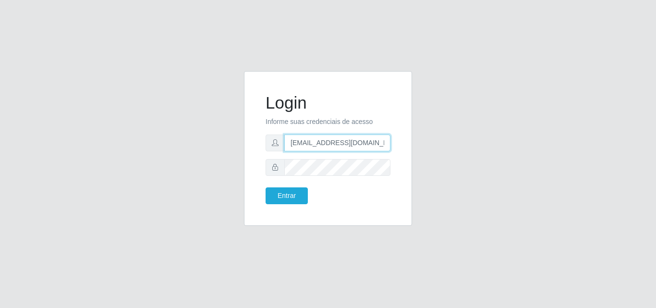
type input "[PERSON_NAME][EMAIL_ADDRESS][DOMAIN_NAME]"
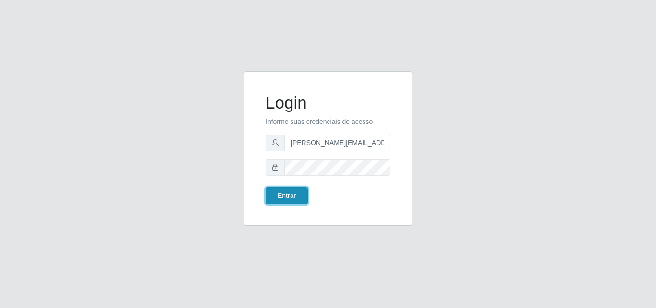
click at [297, 197] on button "Entrar" at bounding box center [287, 195] width 42 height 17
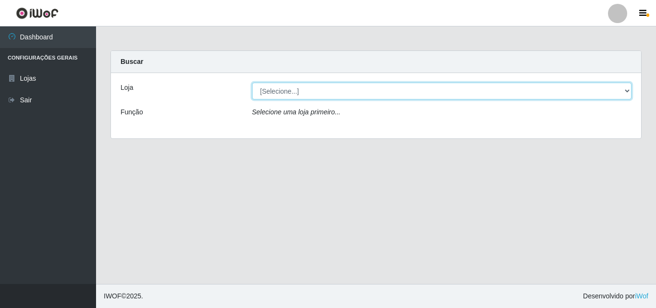
click at [504, 90] on select "[Selecione...] Hiper Queiroz - [GEOGRAPHIC_DATA]" at bounding box center [442, 91] width 380 height 17
select select "514"
click at [252, 83] on select "[Selecione...] Hiper Queiroz - [GEOGRAPHIC_DATA]" at bounding box center [442, 91] width 380 height 17
